Goal: Transaction & Acquisition: Book appointment/travel/reservation

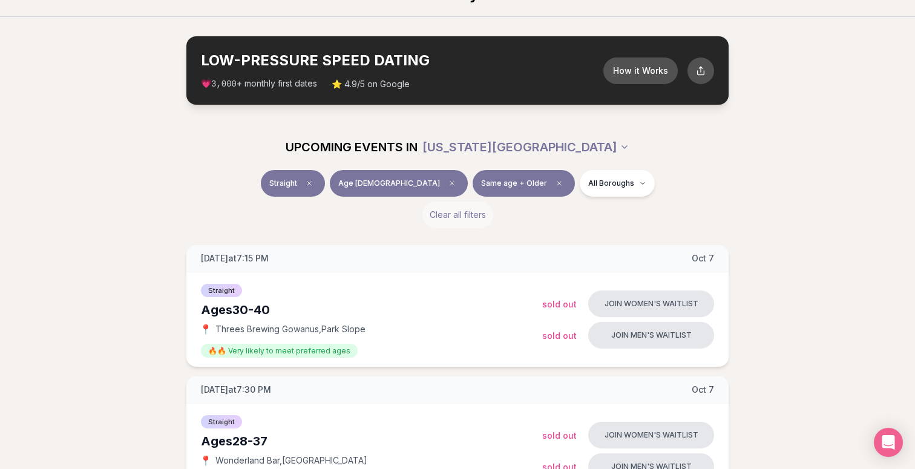
scroll to position [34, 0]
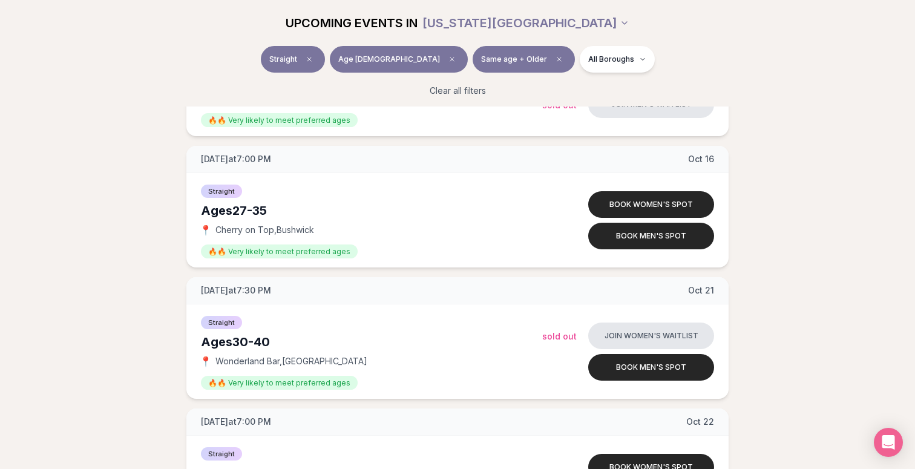
scroll to position [1573, 0]
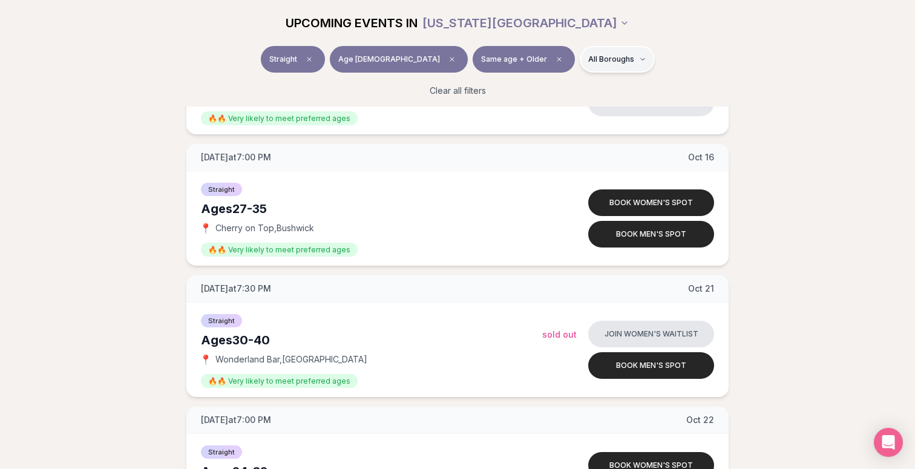
click at [582, 57] on html "Back to home luvvly LOW-PRESSURE SPEED DATING How it Works 💗 3,000 + monthly fi…" at bounding box center [457, 118] width 915 height 3382
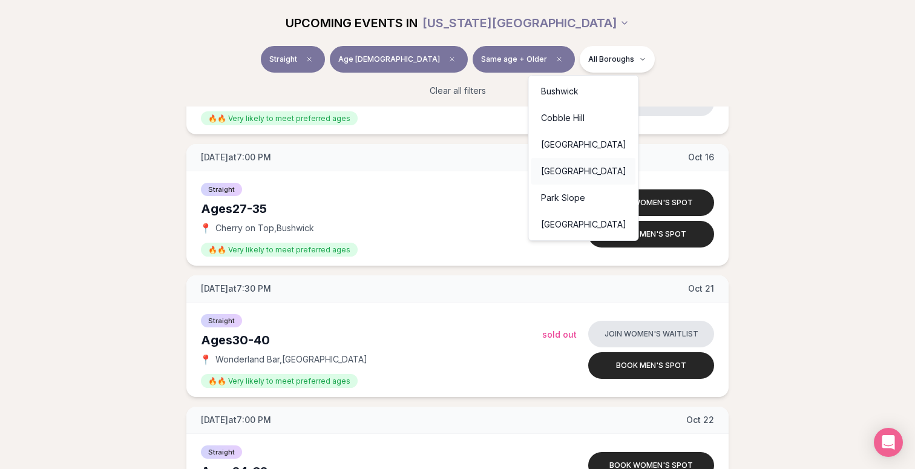
click at [577, 172] on div "[GEOGRAPHIC_DATA]" at bounding box center [583, 171] width 105 height 27
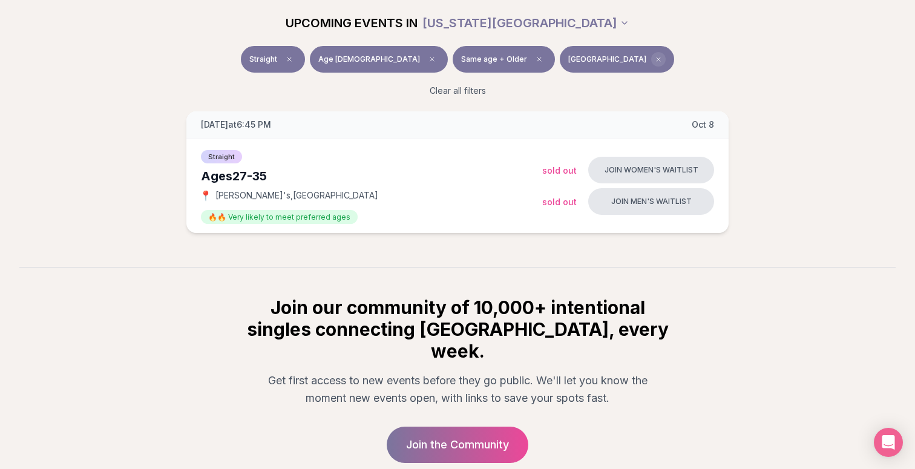
click at [651, 63] on span "Clear borough filter" at bounding box center [658, 59] width 15 height 15
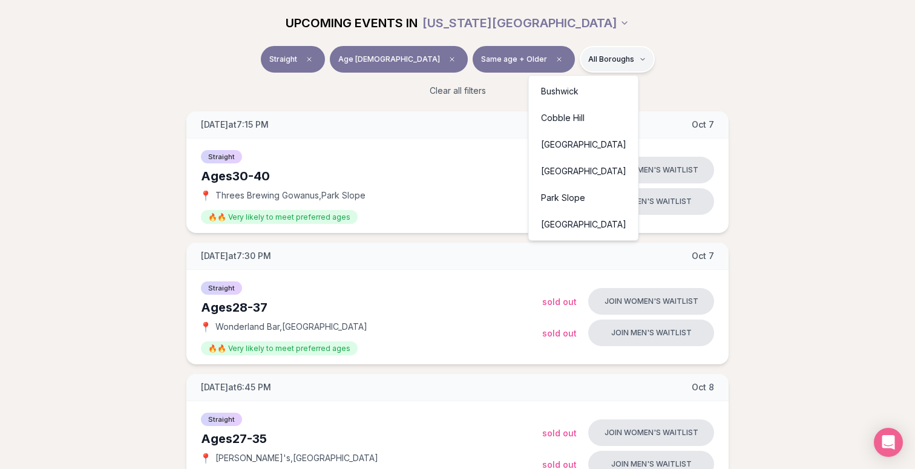
click at [577, 144] on div "[GEOGRAPHIC_DATA]" at bounding box center [583, 144] width 105 height 27
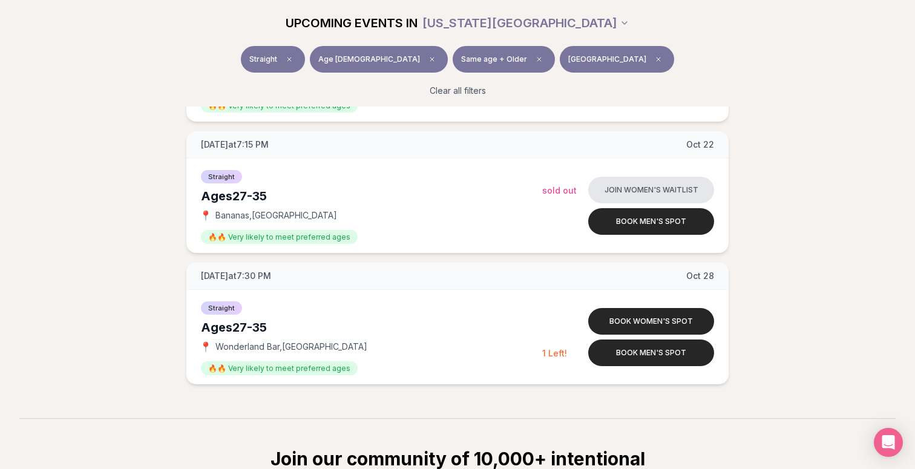
scroll to position [750, 0]
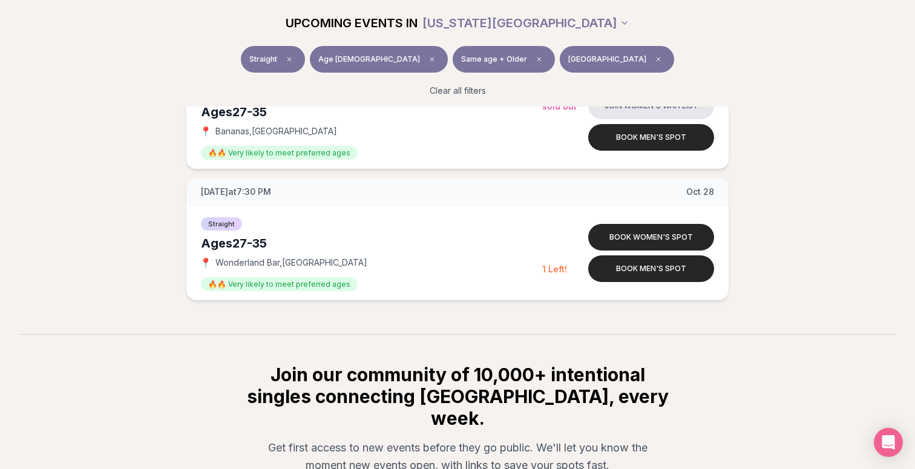
click at [606, 57] on button "[GEOGRAPHIC_DATA]" at bounding box center [617, 59] width 114 height 27
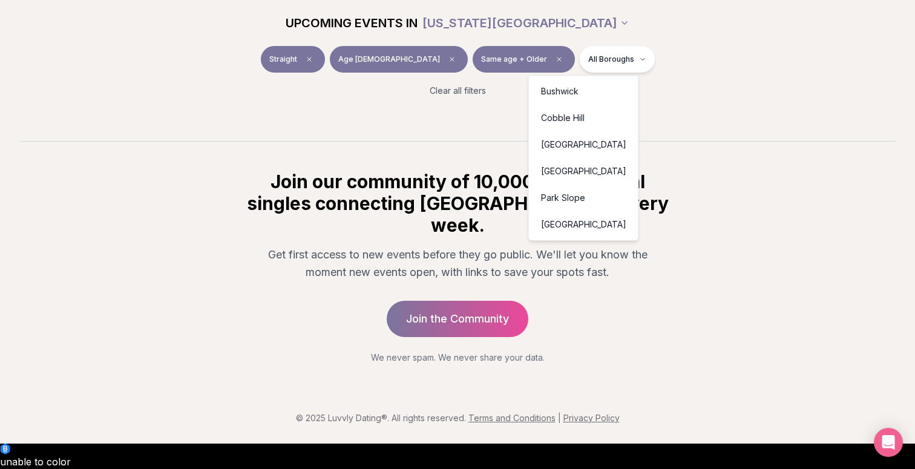
scroll to position [161, 0]
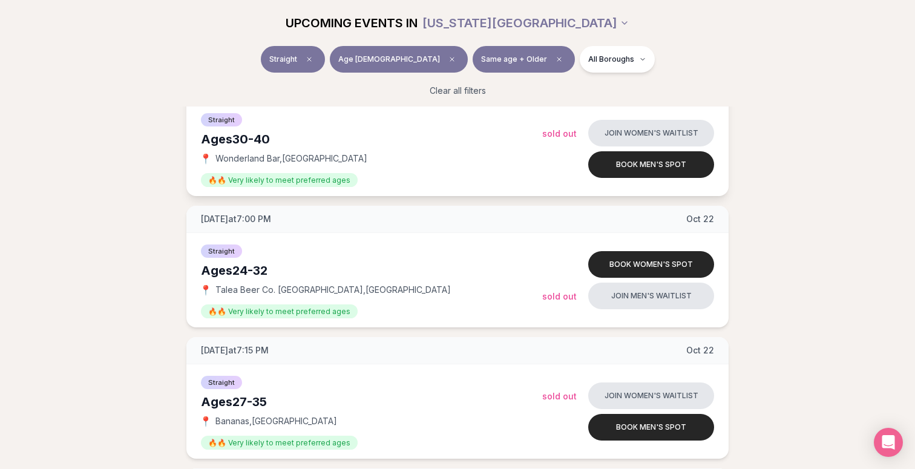
scroll to position [1775, 0]
